Goal: Task Accomplishment & Management: Complete application form

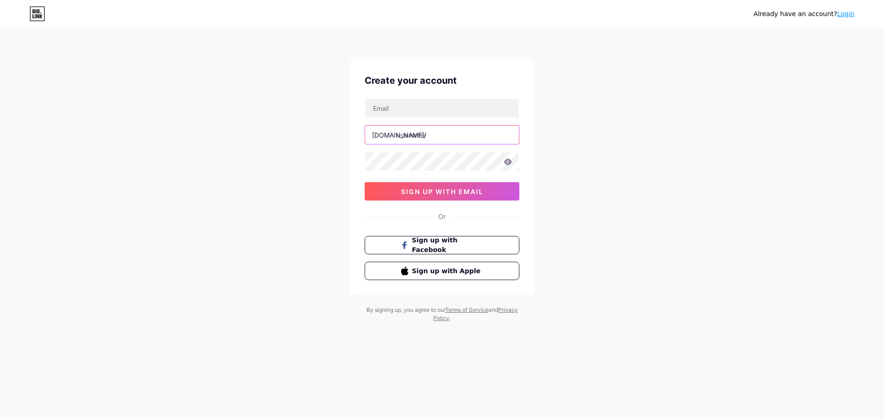
click at [406, 135] on input "text" at bounding box center [442, 135] width 154 height 18
type input "brosur_ppdb"
click at [399, 108] on input "text" at bounding box center [442, 108] width 154 height 18
type input "[EMAIL_ADDRESS][PERSON_NAME][DOMAIN_NAME]"
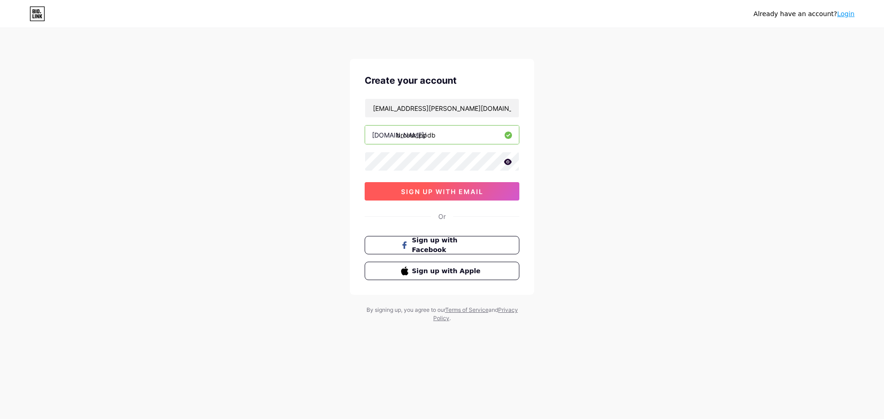
click at [479, 192] on span "sign up with email" at bounding box center [442, 192] width 82 height 8
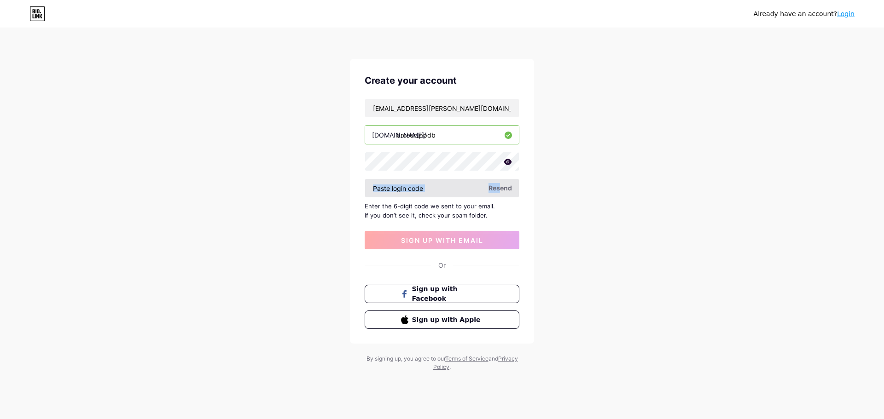
drag, startPoint x: 500, startPoint y: 188, endPoint x: 472, endPoint y: 186, distance: 27.8
click at [472, 186] on div "Resend" at bounding box center [442, 188] width 155 height 19
click at [436, 188] on input "text" at bounding box center [442, 188] width 154 height 18
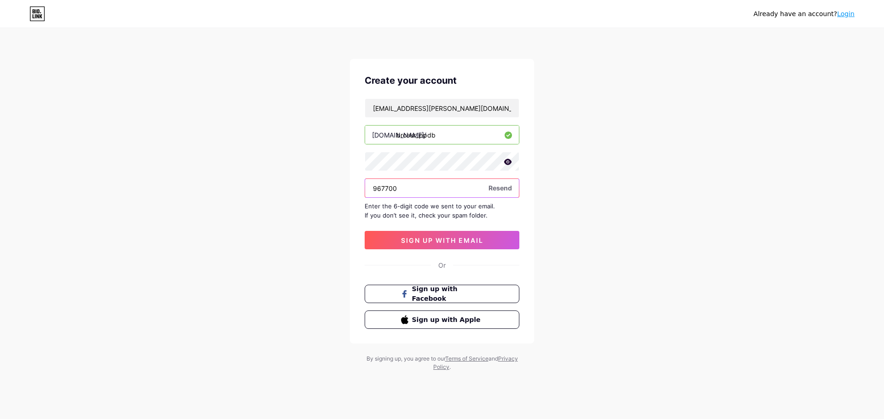
type input "967700"
click at [458, 244] on span "sign up with email" at bounding box center [442, 241] width 82 height 8
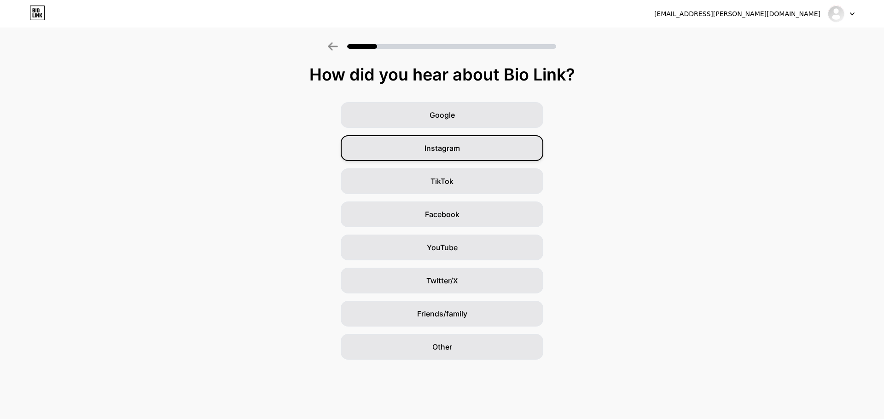
click at [457, 149] on span "Instagram" at bounding box center [442, 148] width 35 height 11
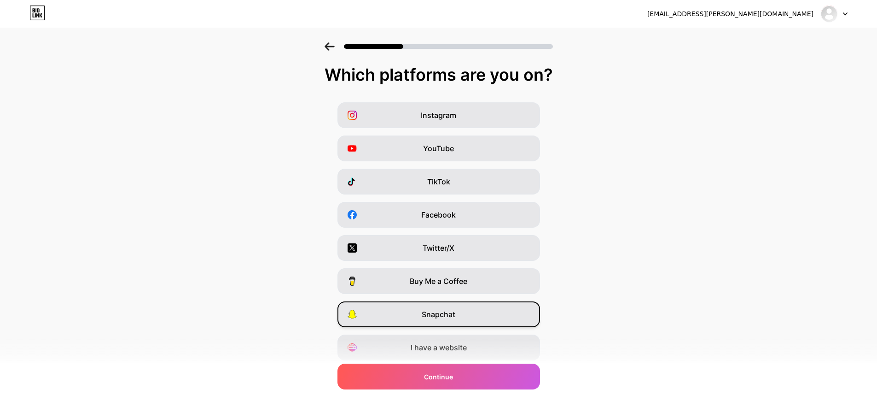
scroll to position [30, 0]
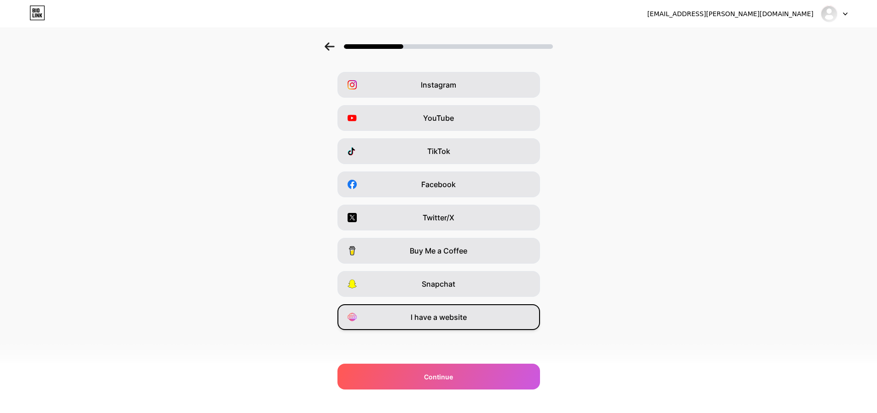
click at [461, 322] on div "I have a website" at bounding box center [439, 317] width 203 height 26
click at [464, 279] on div "Snapchat" at bounding box center [439, 284] width 203 height 26
click at [475, 284] on div "Snapchat" at bounding box center [439, 284] width 203 height 26
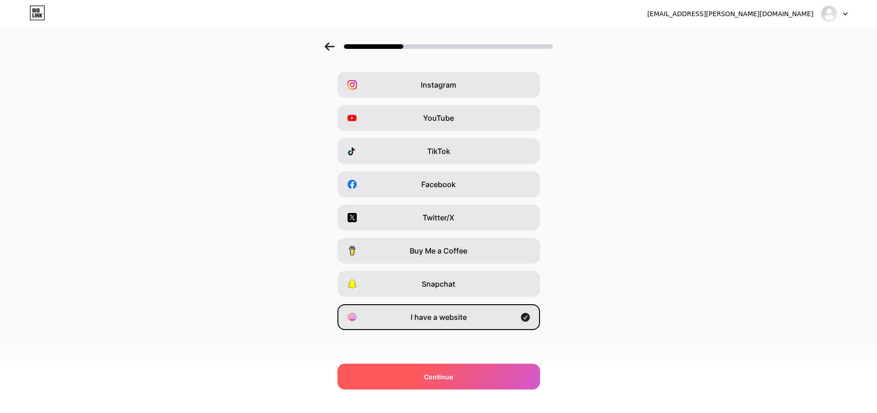
click at [464, 379] on div "Continue" at bounding box center [439, 376] width 203 height 26
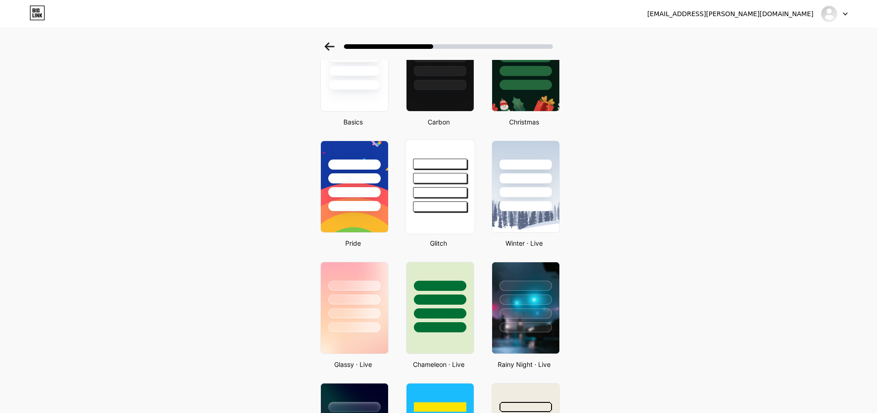
scroll to position [0, 0]
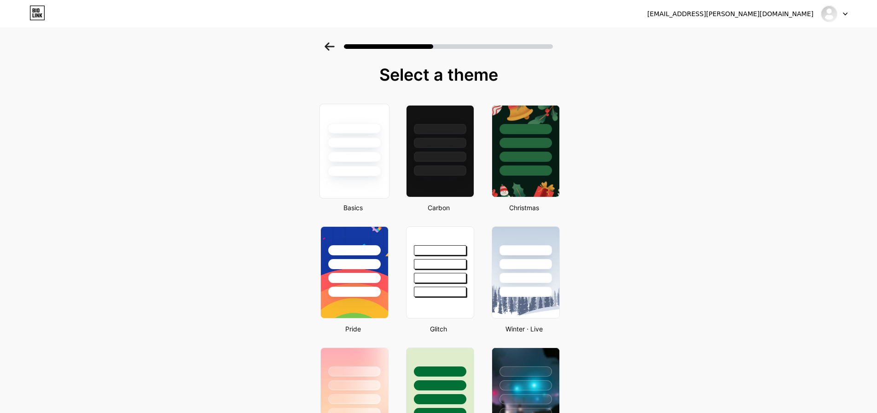
click at [357, 173] on div at bounding box center [354, 171] width 54 height 11
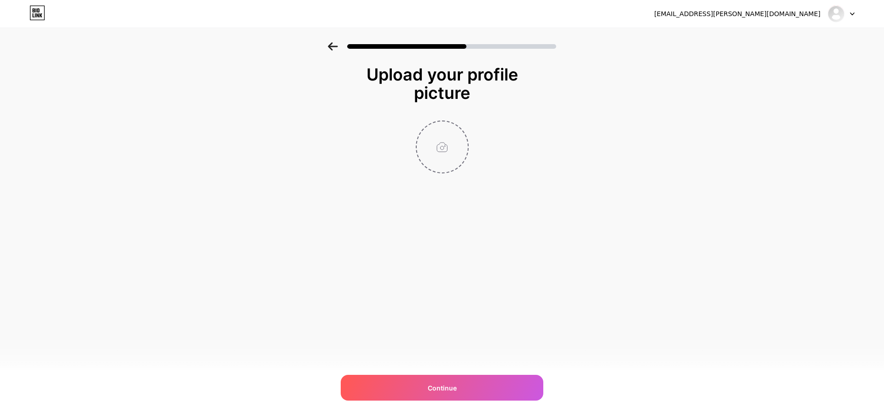
click at [438, 153] on input "file" at bounding box center [442, 147] width 51 height 51
type input "C:\fakepath\HEADER LOGO atas.png"
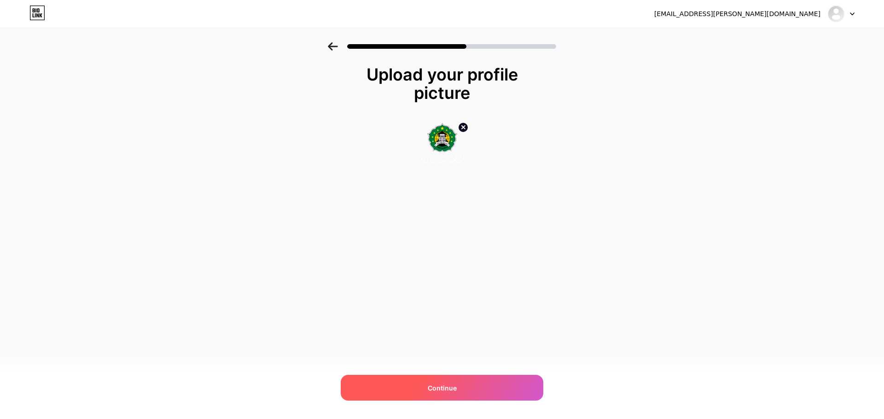
click at [468, 388] on div "Continue" at bounding box center [442, 388] width 203 height 26
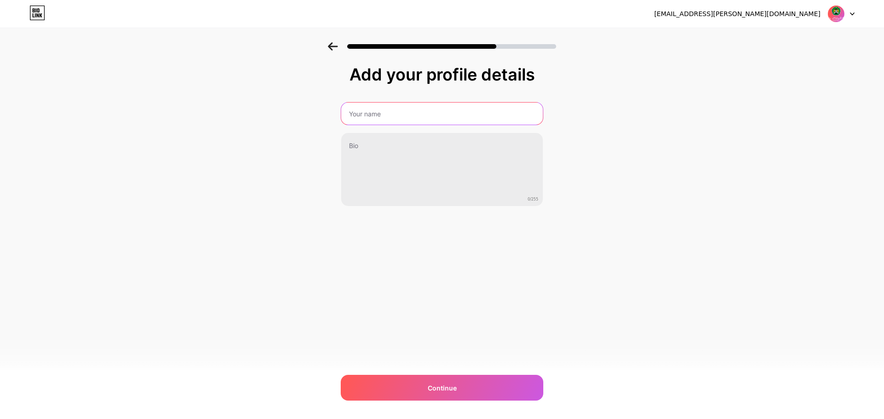
click at [374, 114] on input "text" at bounding box center [442, 114] width 202 height 22
click at [348, 115] on input "PSB 2026/2027 Putra" at bounding box center [442, 114] width 204 height 22
click at [437, 116] on input "brosur PSB 2026/2027 Putra" at bounding box center [442, 114] width 204 height 22
drag, startPoint x: 438, startPoint y: 114, endPoint x: 420, endPoint y: 115, distance: 17.5
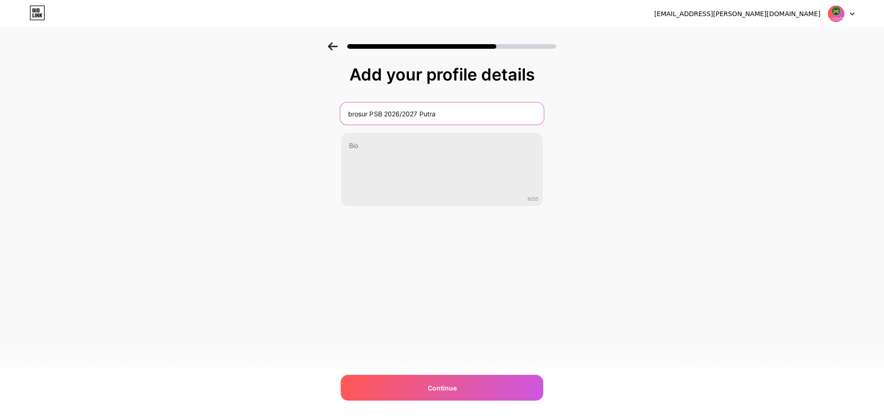
click at [420, 115] on input "brosur PSB 2026/2027 Putra" at bounding box center [442, 114] width 204 height 22
type input "brosur PSB 2026/2027"
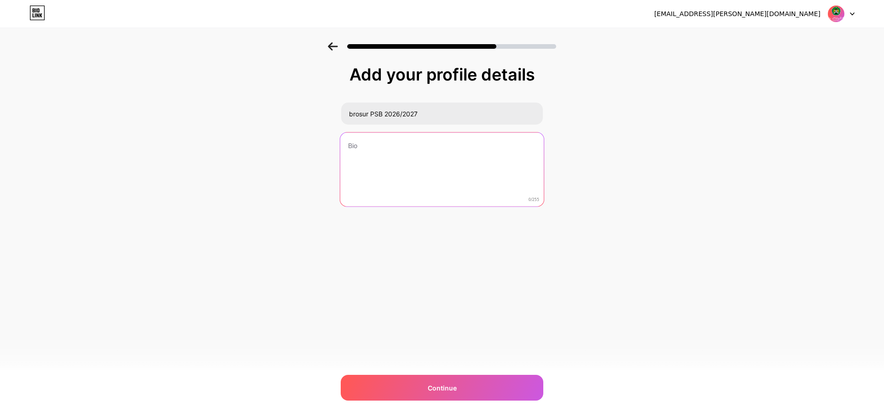
click at [364, 147] on textarea at bounding box center [442, 170] width 204 height 75
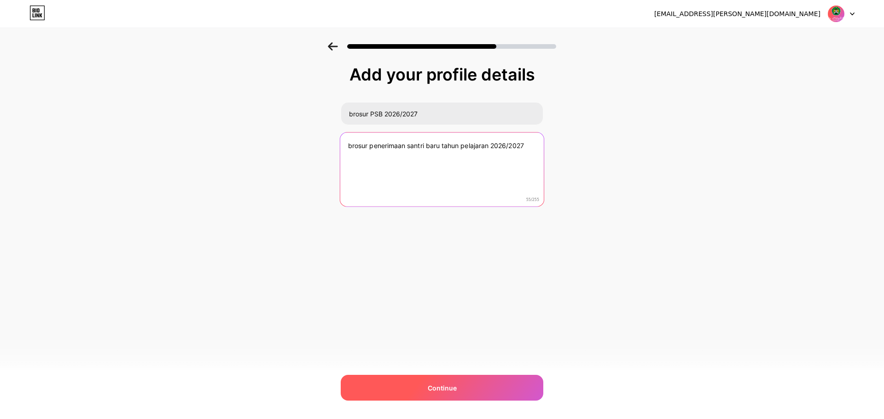
type textarea "brosur penerimaan santri baru tahun pelajaran 2026/2027"
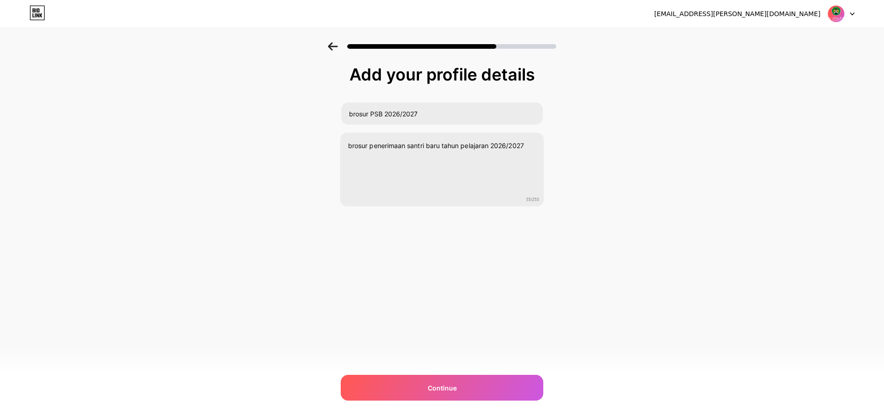
drag, startPoint x: 443, startPoint y: 389, endPoint x: 450, endPoint y: 362, distance: 27.1
click at [443, 388] on span "Continue" at bounding box center [442, 389] width 29 height 10
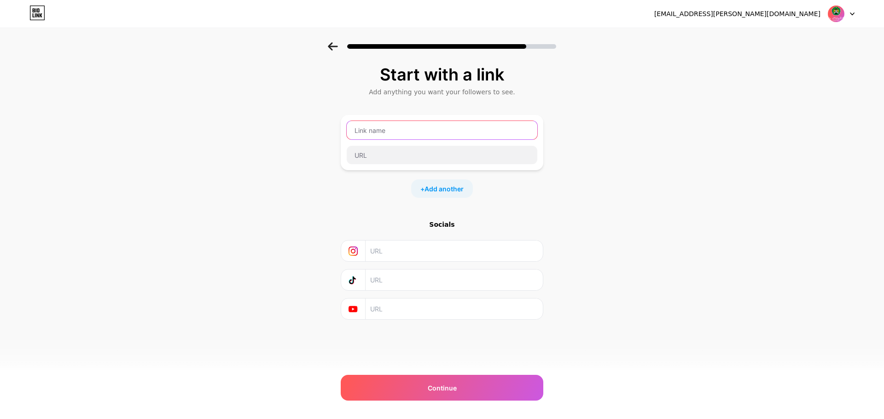
click at [396, 131] on input "text" at bounding box center [442, 130] width 191 height 18
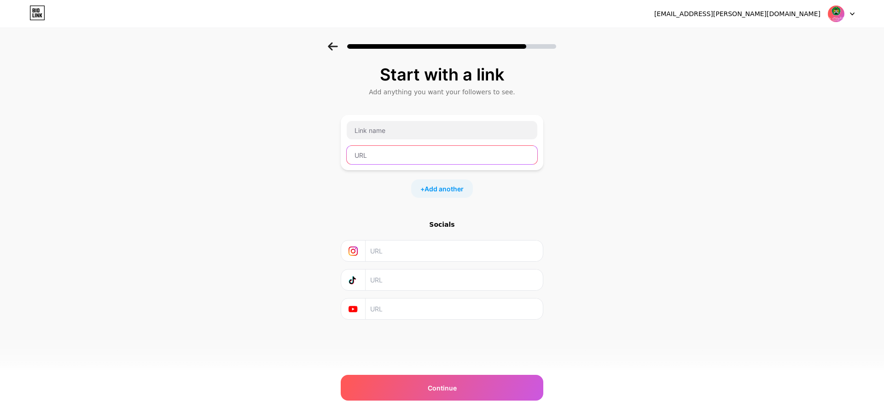
click at [377, 151] on input "text" at bounding box center [442, 155] width 191 height 18
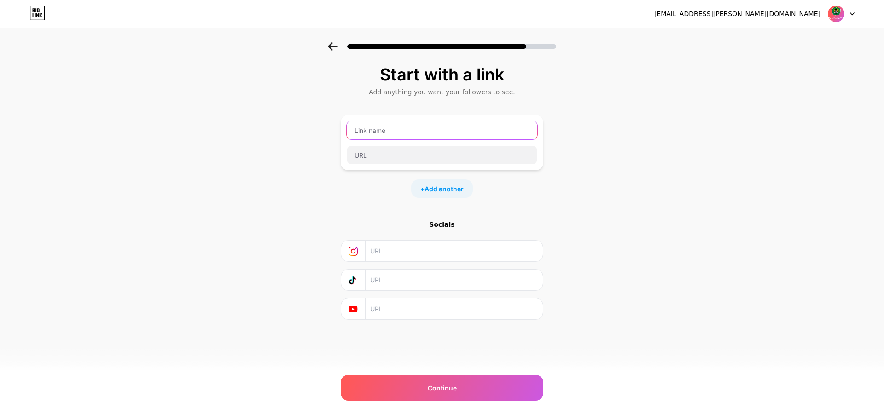
click at [380, 133] on input "text" at bounding box center [442, 130] width 191 height 18
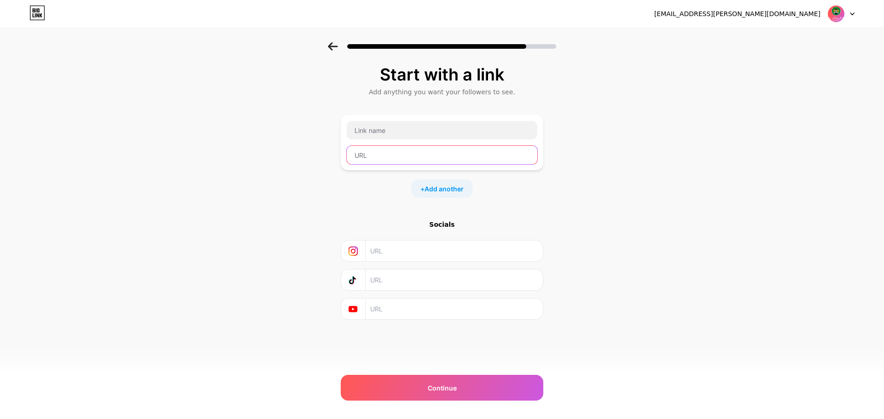
click at [388, 160] on input "text" at bounding box center [442, 155] width 191 height 18
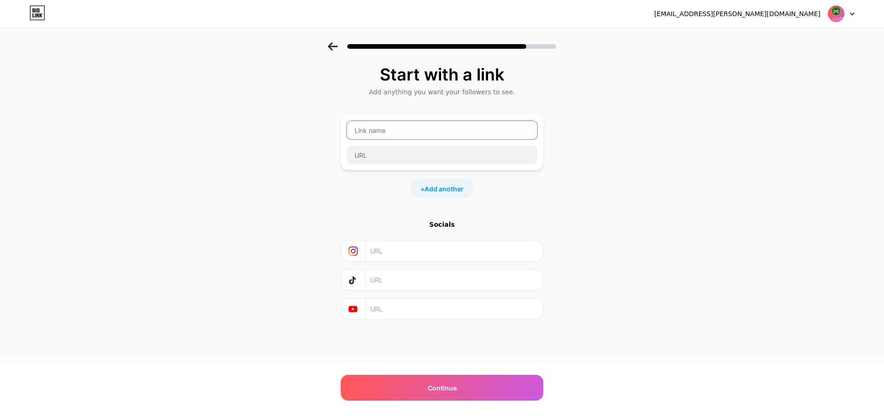
click at [394, 132] on input "text" at bounding box center [442, 130] width 191 height 18
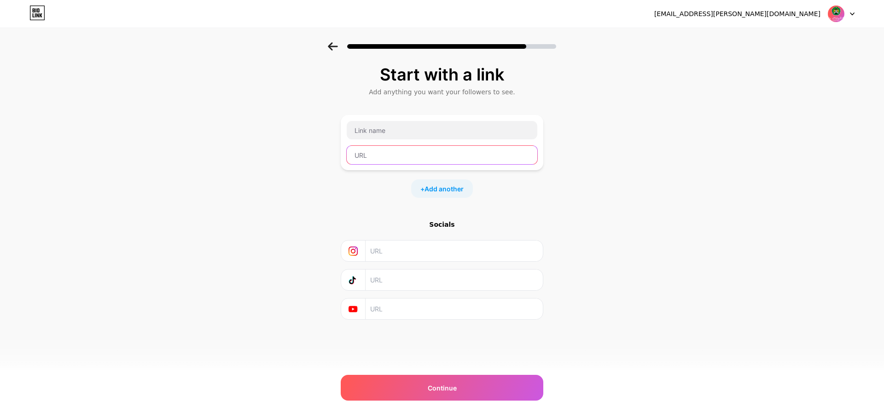
click at [392, 158] on input "text" at bounding box center [442, 155] width 191 height 18
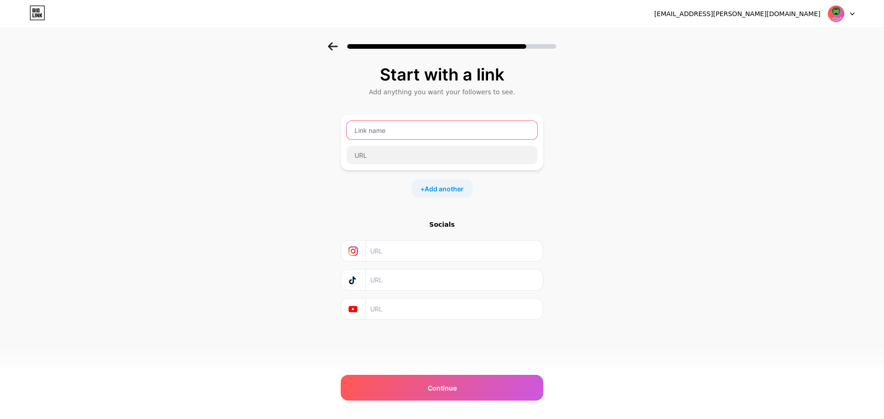
click at [393, 132] on input "text" at bounding box center [442, 130] width 191 height 18
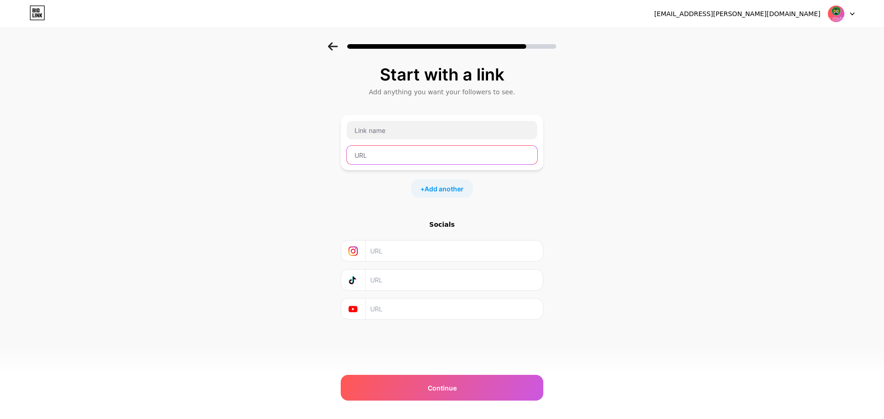
click at [393, 152] on input "text" at bounding box center [442, 155] width 191 height 18
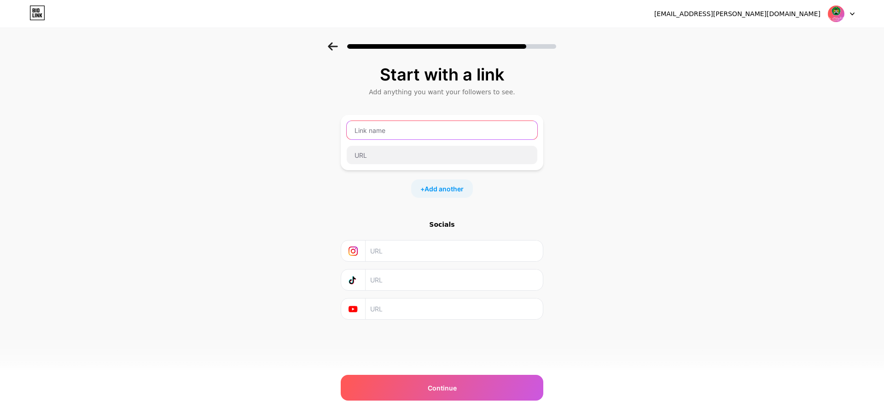
click at [394, 135] on input "text" at bounding box center [442, 130] width 191 height 18
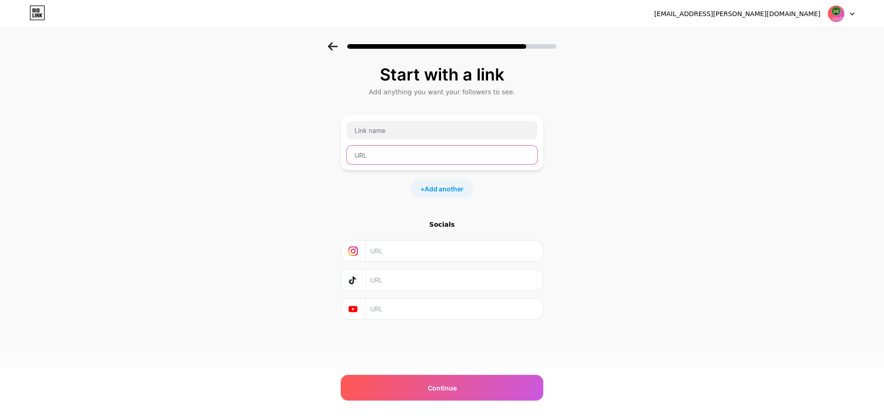
click at [394, 155] on input "text" at bounding box center [442, 155] width 191 height 18
click at [388, 252] on input "text" at bounding box center [453, 251] width 167 height 21
click at [392, 274] on input "text" at bounding box center [453, 280] width 167 height 21
click at [397, 314] on input "text" at bounding box center [453, 309] width 167 height 21
click at [510, 215] on div "Start with a link Add anything you want your followers to see. + Add another So…" at bounding box center [442, 192] width 203 height 255
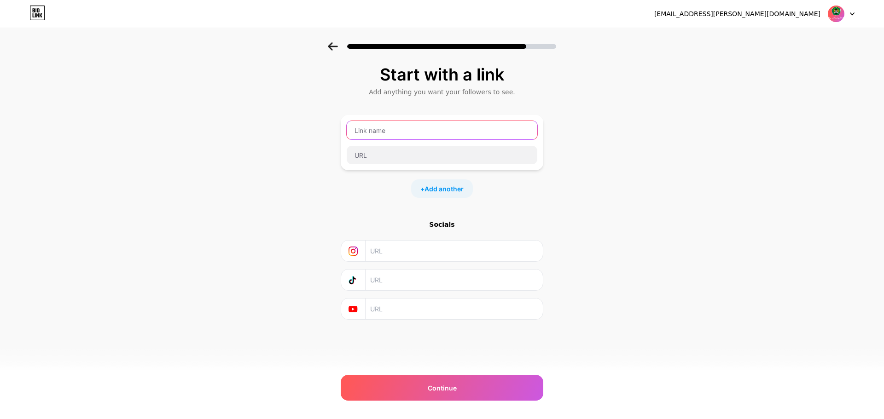
click at [394, 132] on input "text" at bounding box center [442, 130] width 191 height 18
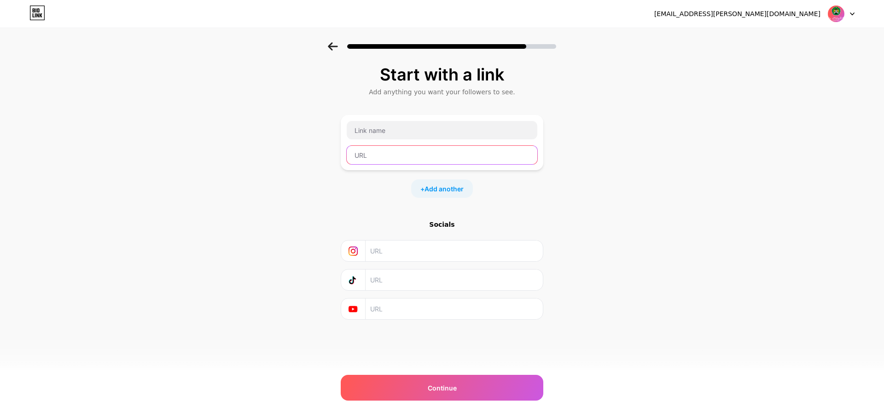
click at [395, 150] on input "text" at bounding box center [442, 155] width 191 height 18
paste input "[URL][DOMAIN_NAME]"
type input "[URL][DOMAIN_NAME]"
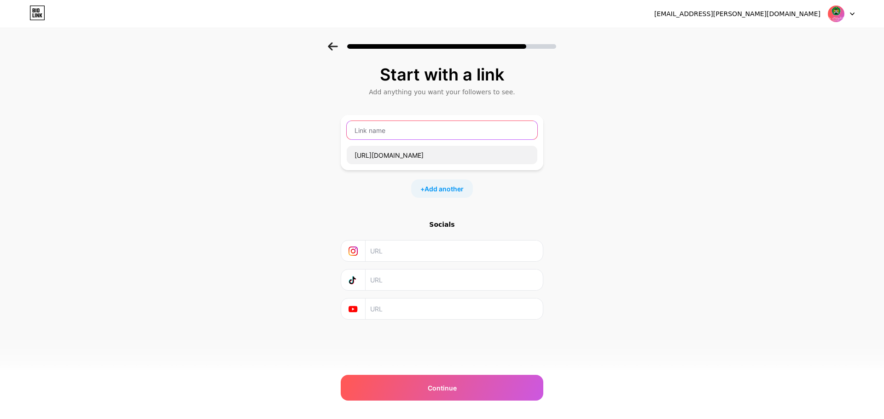
click at [399, 133] on input "text" at bounding box center [442, 130] width 191 height 18
type input "brosur PPDB online"
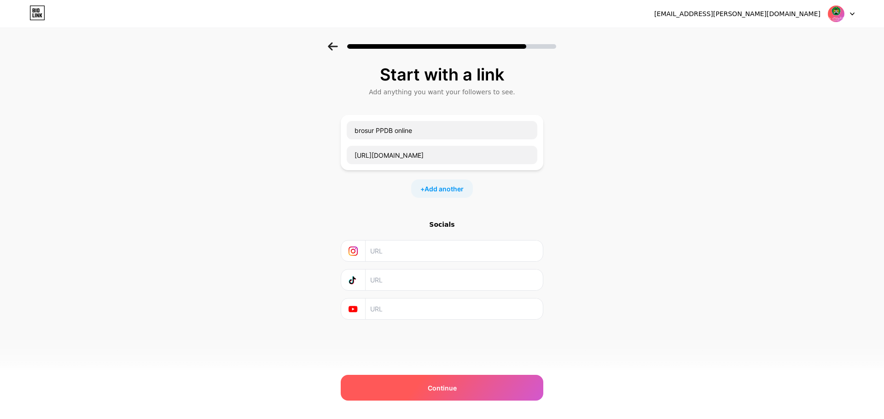
click at [455, 393] on div "Continue" at bounding box center [442, 388] width 203 height 26
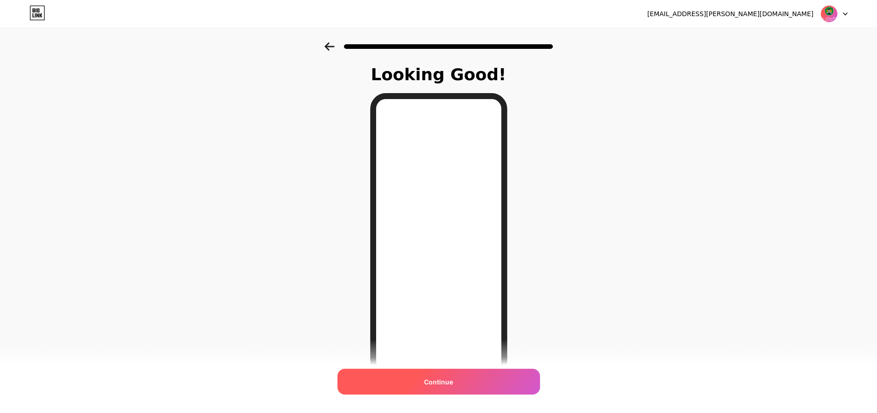
click at [452, 380] on span "Continue" at bounding box center [438, 382] width 29 height 10
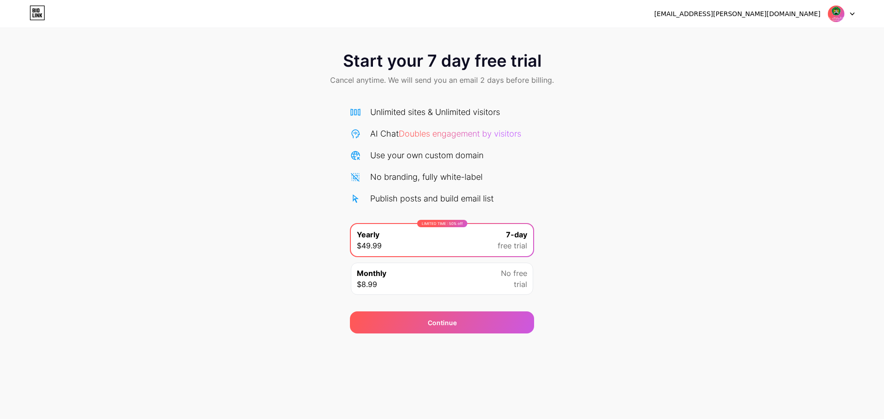
click at [464, 293] on div "Monthly $8.99 No free trial" at bounding box center [442, 279] width 182 height 32
click at [578, 209] on div "Start your 7 day free trial Cancel anytime. We will send you an email 2 days be…" at bounding box center [442, 187] width 884 height 291
click at [850, 15] on icon at bounding box center [852, 13] width 5 height 3
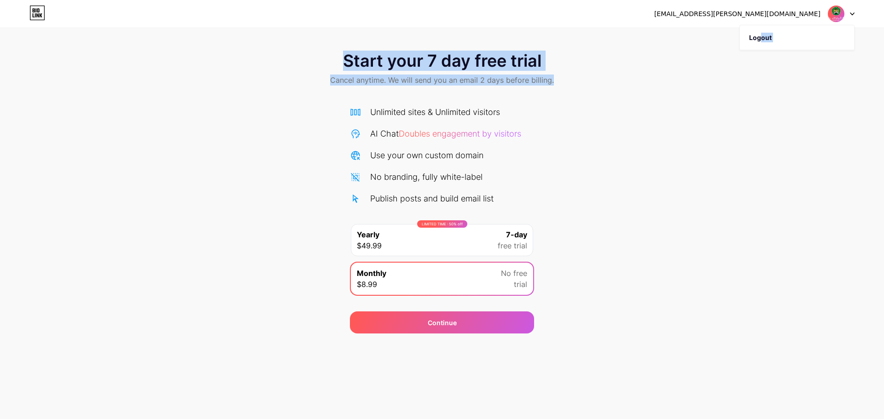
drag, startPoint x: 761, startPoint y: 39, endPoint x: 743, endPoint y: 74, distance: 39.5
click at [743, 74] on div "[EMAIL_ADDRESS][PERSON_NAME][DOMAIN_NAME] Logout Link Copied Start your 7 day f…" at bounding box center [442, 167] width 884 height 334
click at [719, 73] on div "Start your 7 day free trial Cancel anytime. We will send you an email 2 days be…" at bounding box center [442, 69] width 884 height 54
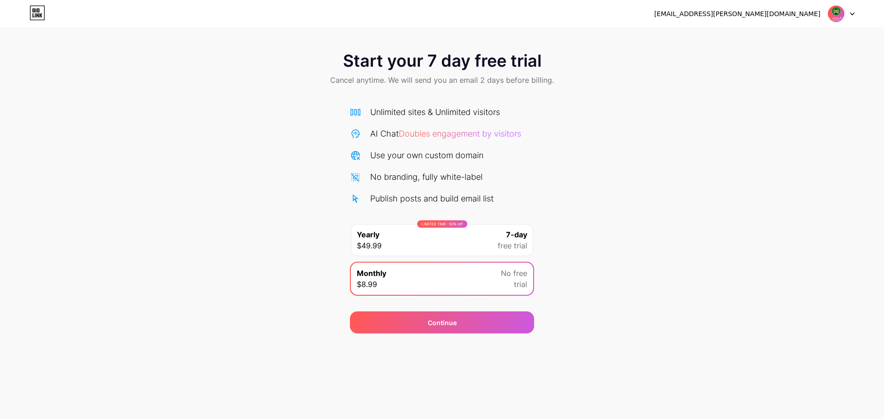
drag, startPoint x: 698, startPoint y: 80, endPoint x: 483, endPoint y: 6, distance: 227.9
click at [695, 80] on div "Start your 7 day free trial Cancel anytime. We will send you an email 2 days be…" at bounding box center [442, 69] width 884 height 54
click at [847, 14] on div at bounding box center [841, 14] width 27 height 17
click at [751, 34] on li "Logout" at bounding box center [797, 37] width 114 height 25
